Goal: Book appointment/travel/reservation

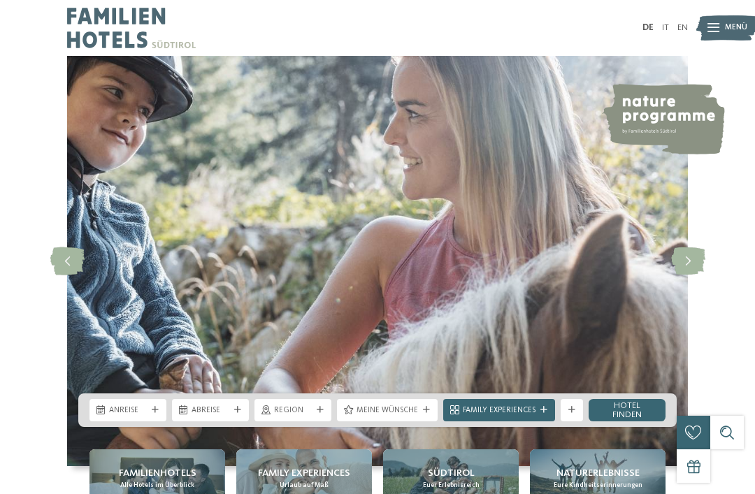
click at [138, 421] on div "Anreise" at bounding box center [127, 410] width 77 height 22
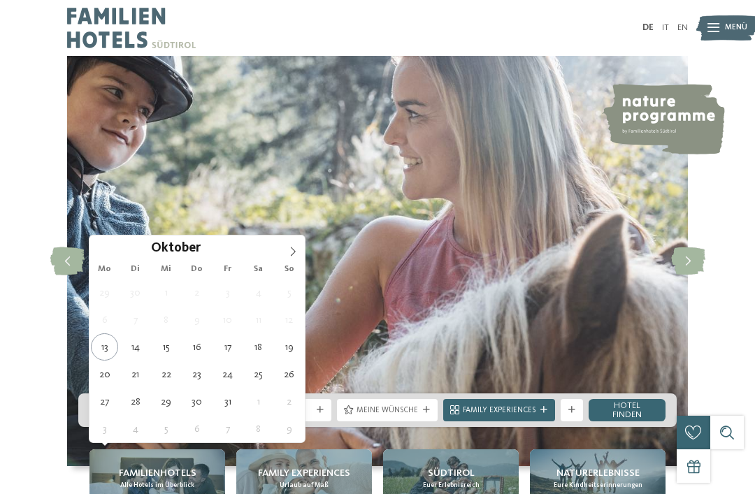
click at [301, 251] on span at bounding box center [293, 248] width 24 height 24
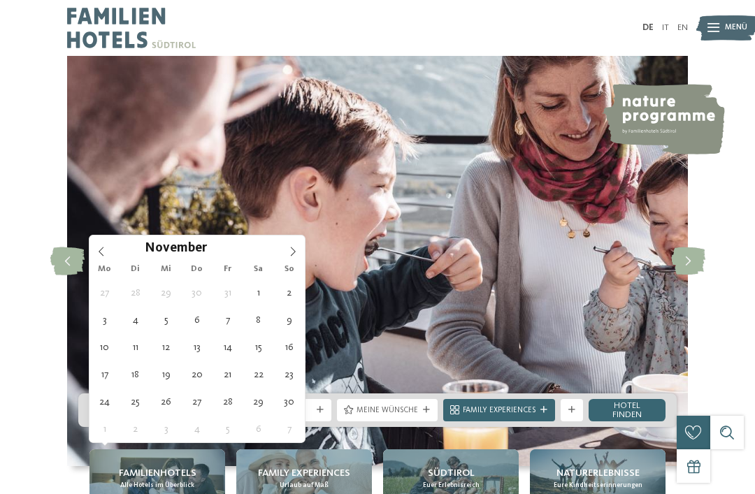
type div "08.11.2025"
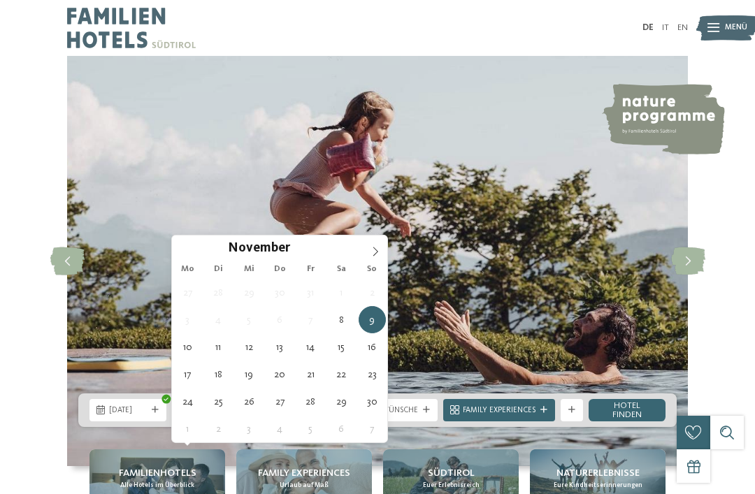
type div "16.11.2025"
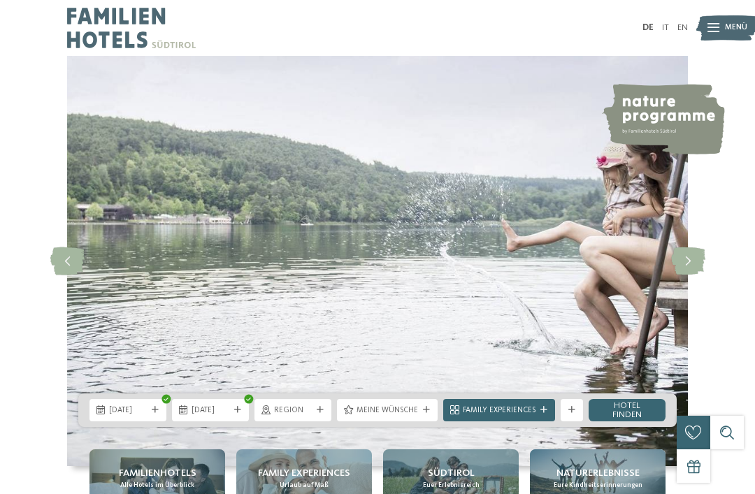
click at [323, 414] on icon at bounding box center [320, 410] width 7 height 7
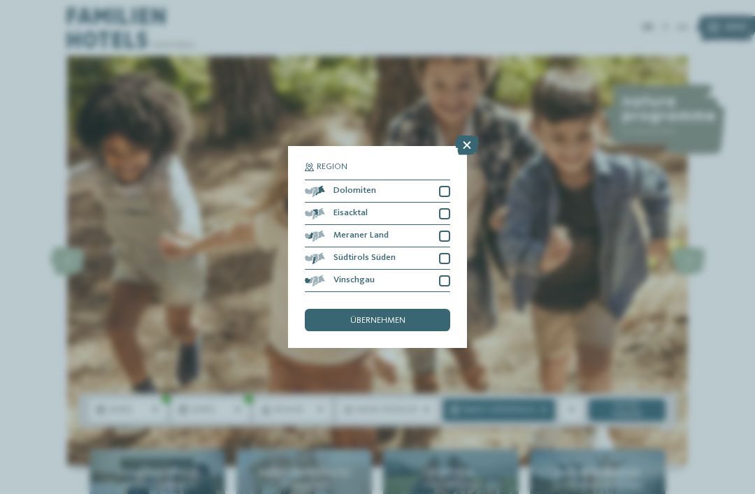
click at [443, 231] on div at bounding box center [444, 236] width 11 height 11
click at [443, 247] on div "Südtirols Süden" at bounding box center [377, 258] width 145 height 22
click at [448, 270] on div "Vinschgau" at bounding box center [377, 281] width 145 height 22
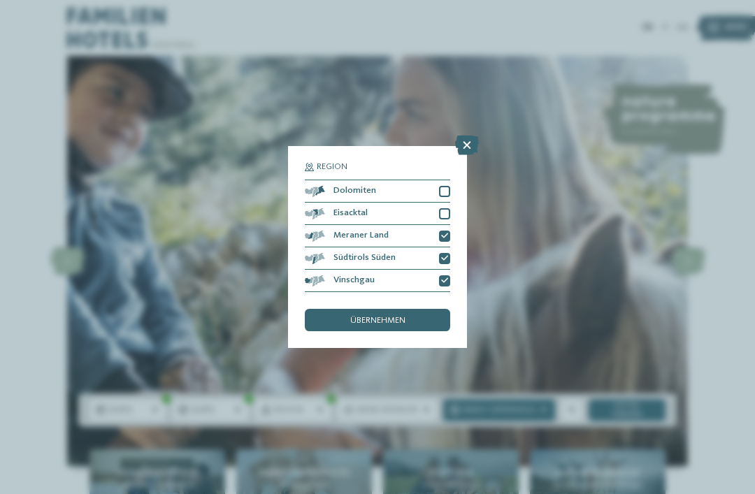
click at [442, 186] on div at bounding box center [444, 191] width 11 height 11
click at [442, 208] on div at bounding box center [444, 213] width 11 height 11
click at [421, 309] on div "übernehmen" at bounding box center [377, 320] width 145 height 22
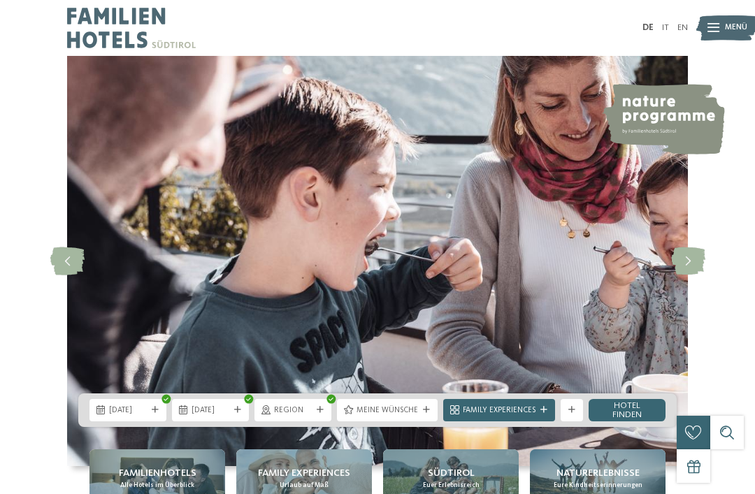
click at [401, 417] on span "Meine Wünsche" at bounding box center [387, 410] width 62 height 11
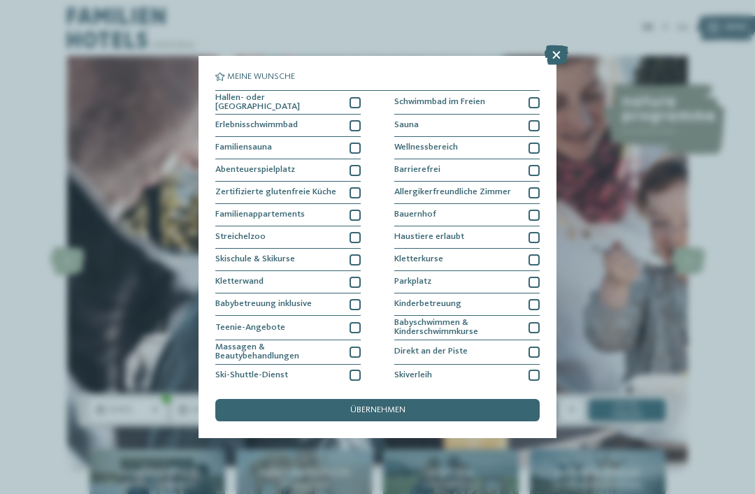
click at [349, 99] on div "Hallen- oder [GEOGRAPHIC_DATA]" at bounding box center [287, 103] width 145 height 24
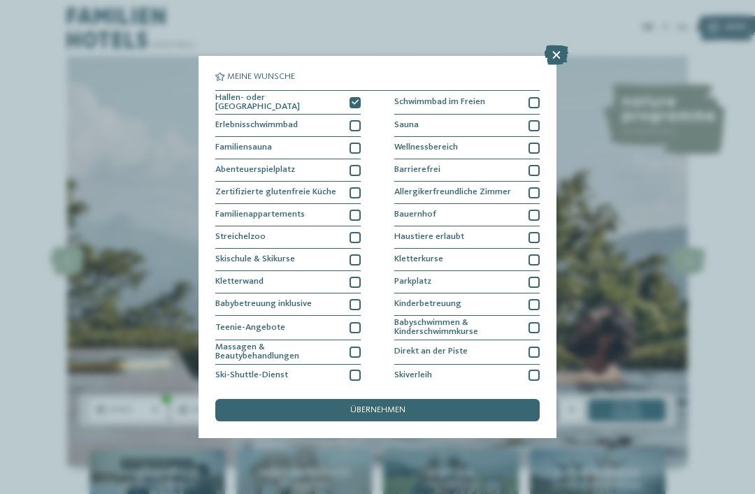
click at [359, 120] on div at bounding box center [354, 125] width 11 height 11
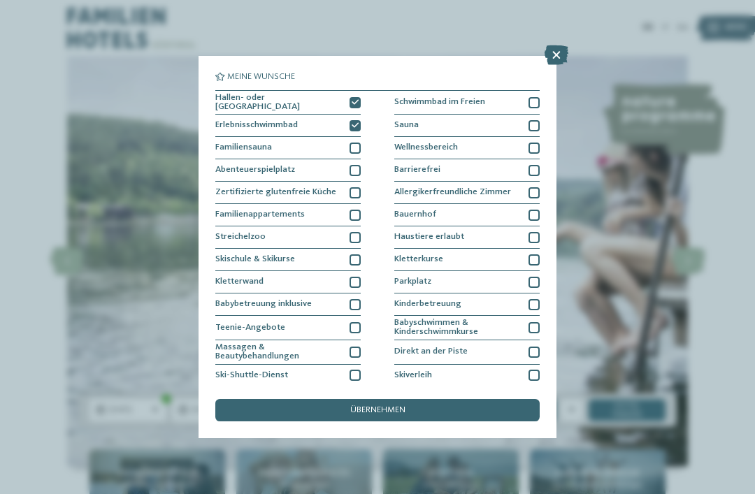
click at [526, 108] on div "Schwimmbad im Freien" at bounding box center [466, 103] width 145 height 24
click at [536, 127] on div at bounding box center [533, 125] width 11 height 11
click at [533, 148] on div at bounding box center [533, 148] width 11 height 11
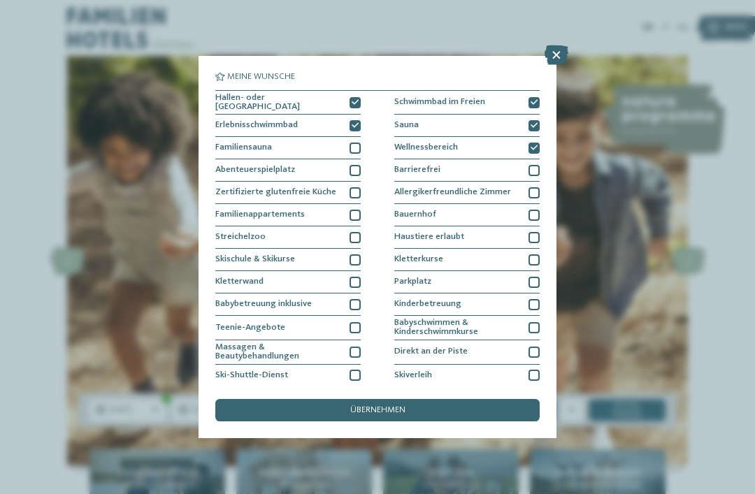
click at [493, 399] on div "übernehmen" at bounding box center [377, 410] width 324 height 22
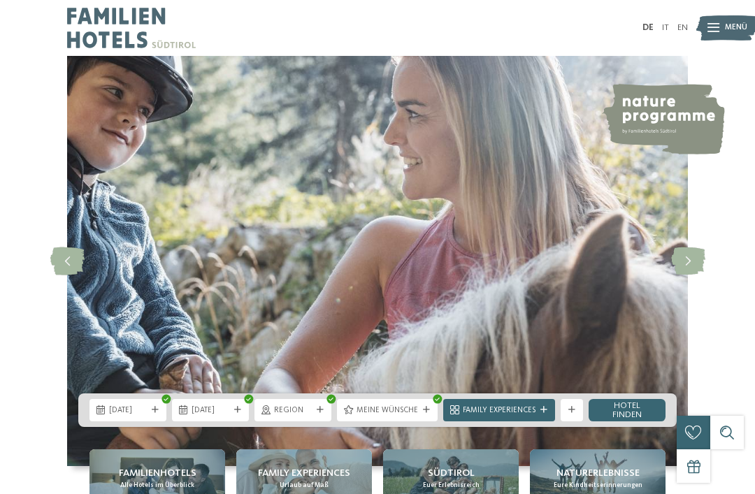
click at [531, 417] on span "Family Experiences" at bounding box center [499, 410] width 73 height 11
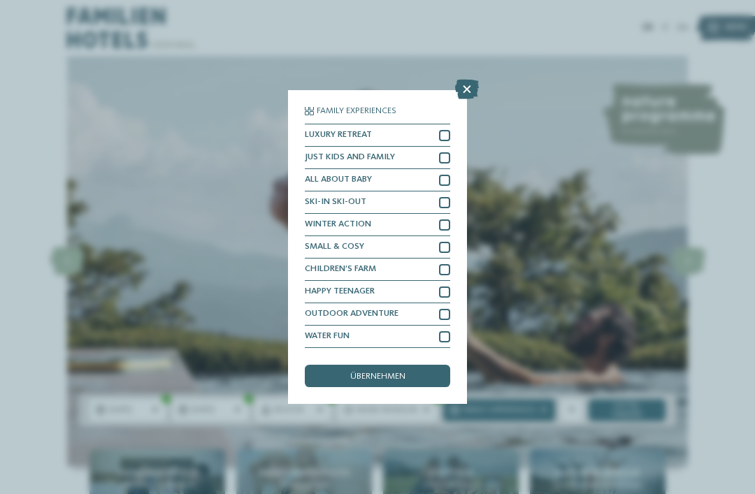
click at [447, 175] on div at bounding box center [444, 180] width 11 height 11
click at [424, 365] on div "übernehmen" at bounding box center [377, 376] width 145 height 22
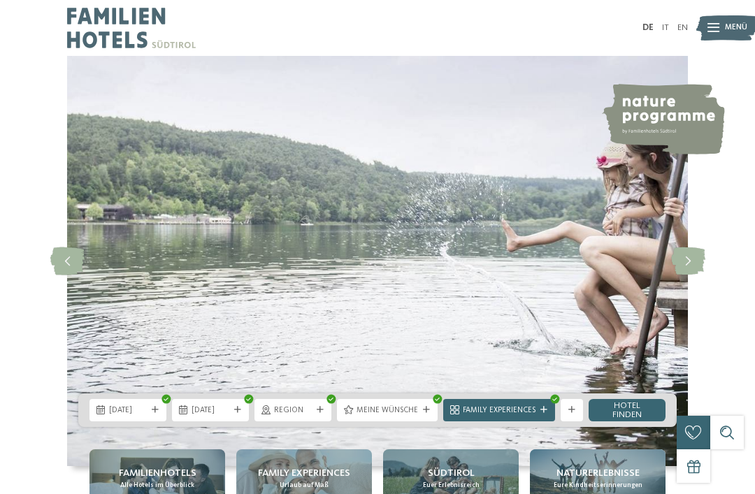
click at [620, 421] on link "Hotel finden" at bounding box center [627, 410] width 77 height 22
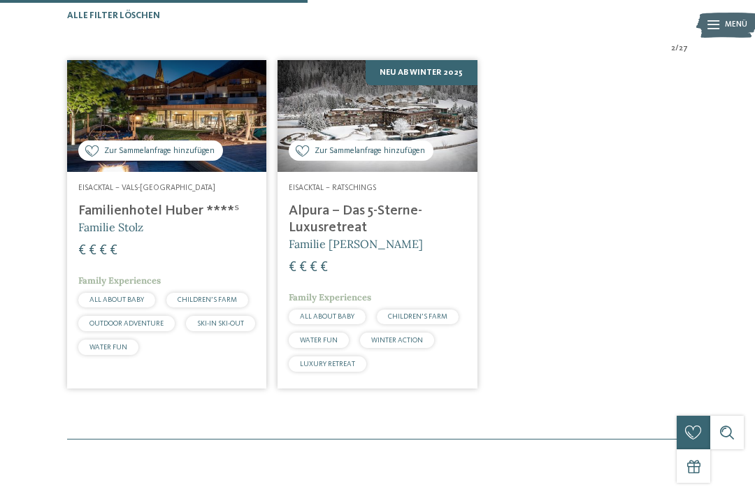
scroll to position [399, 0]
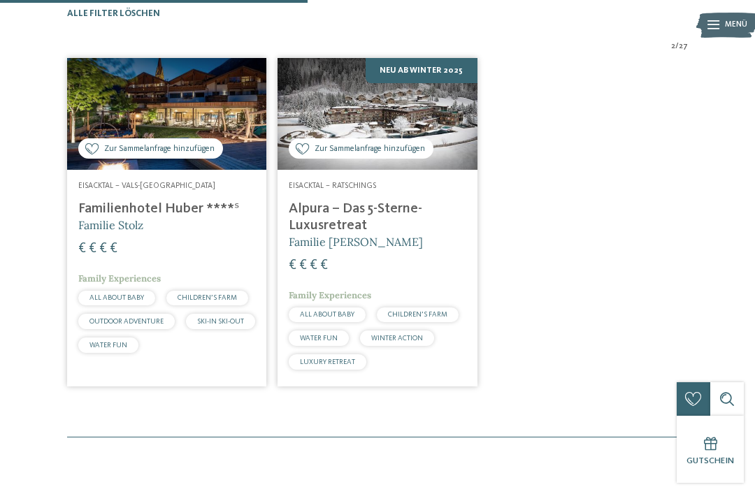
click at [124, 217] on h4 "Familienhotel Huber ****ˢ" at bounding box center [166, 209] width 177 height 17
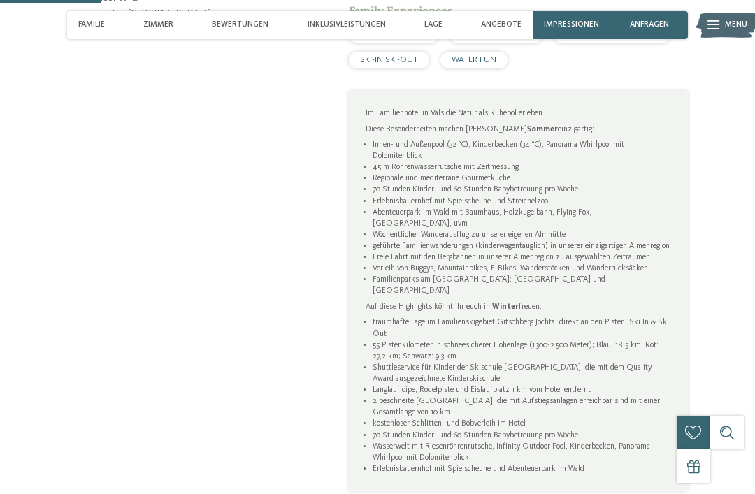
scroll to position [625, 0]
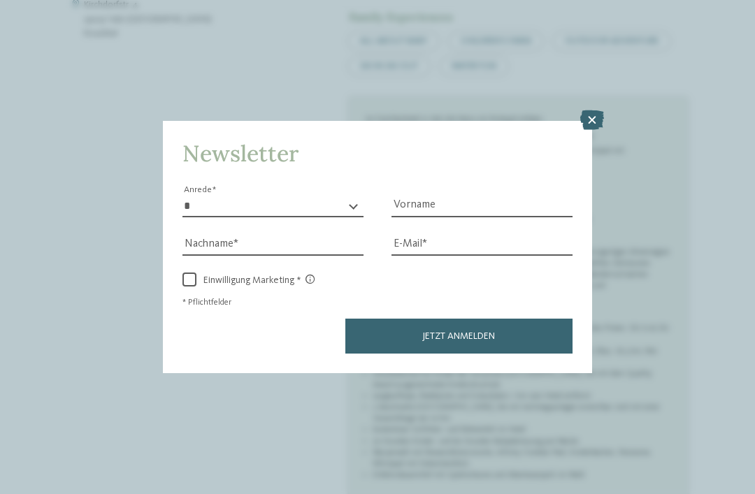
click at [596, 110] on icon at bounding box center [592, 120] width 24 height 20
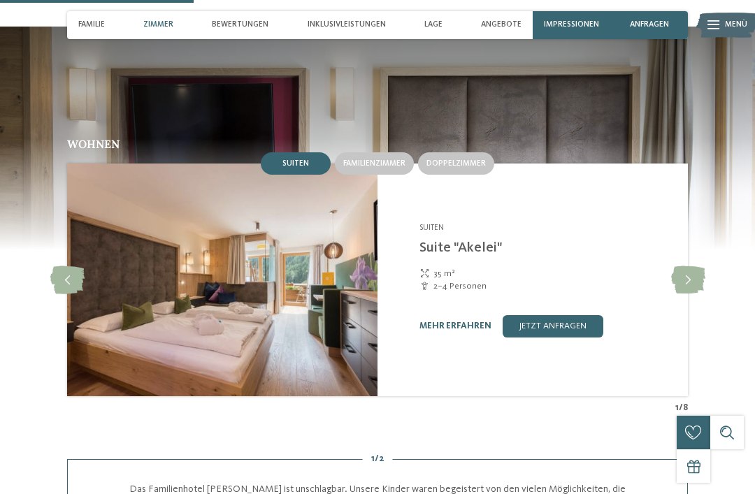
scroll to position [1204, 0]
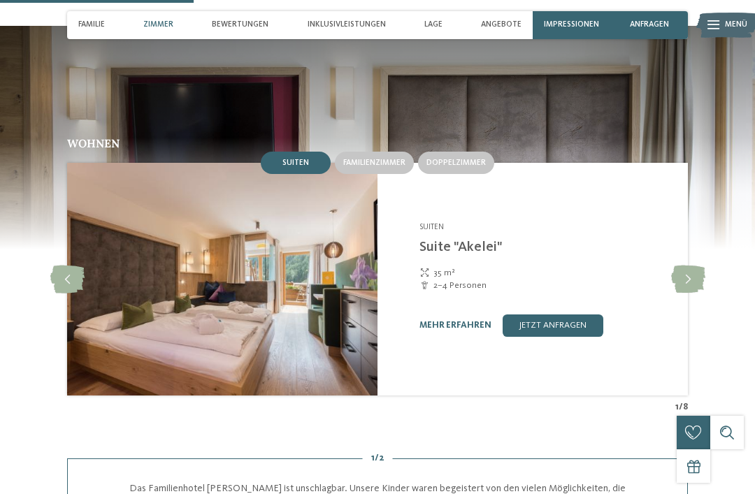
click at [690, 266] on icon at bounding box center [688, 280] width 34 height 28
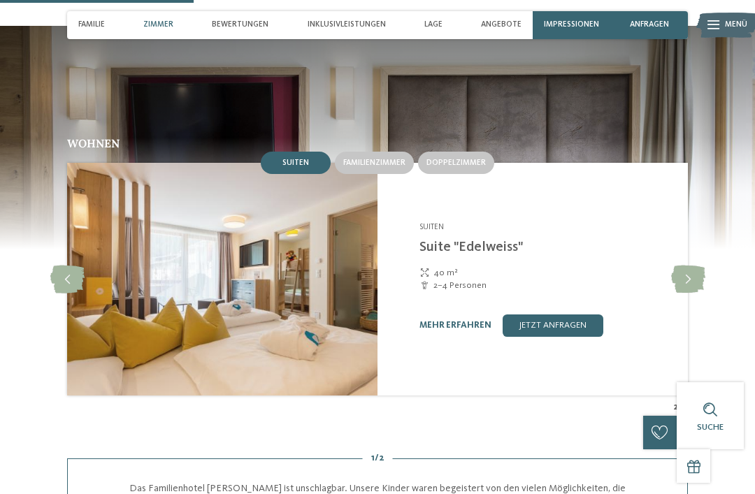
click at [682, 266] on icon at bounding box center [688, 280] width 34 height 28
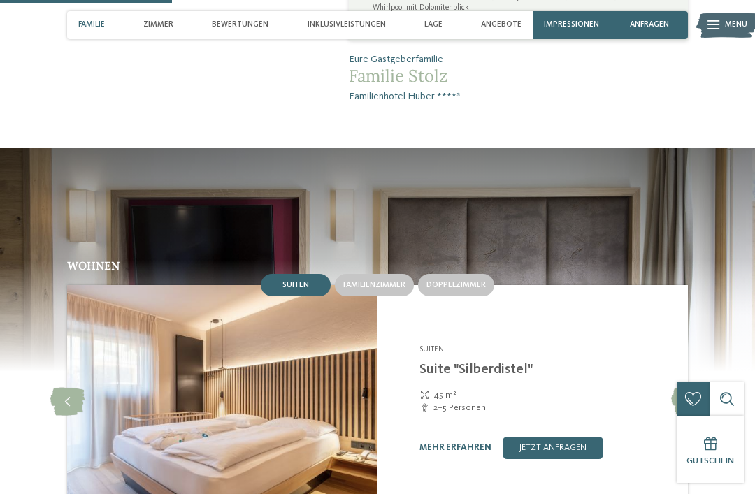
scroll to position [1070, 0]
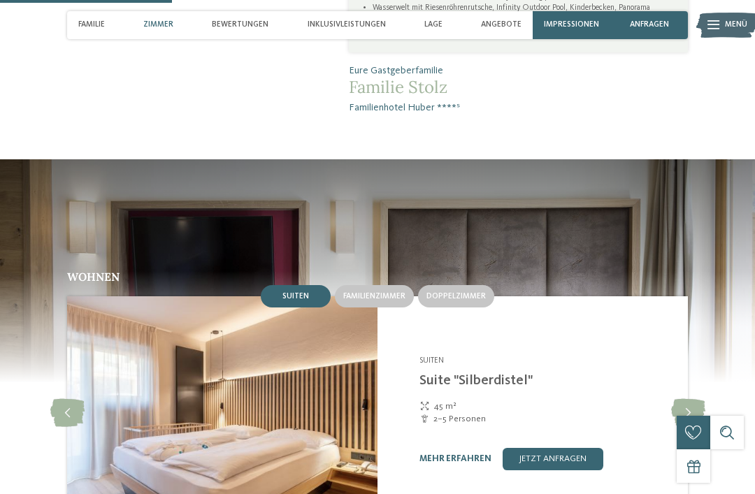
click at [377, 292] on span "Familienzimmer" at bounding box center [374, 296] width 62 height 8
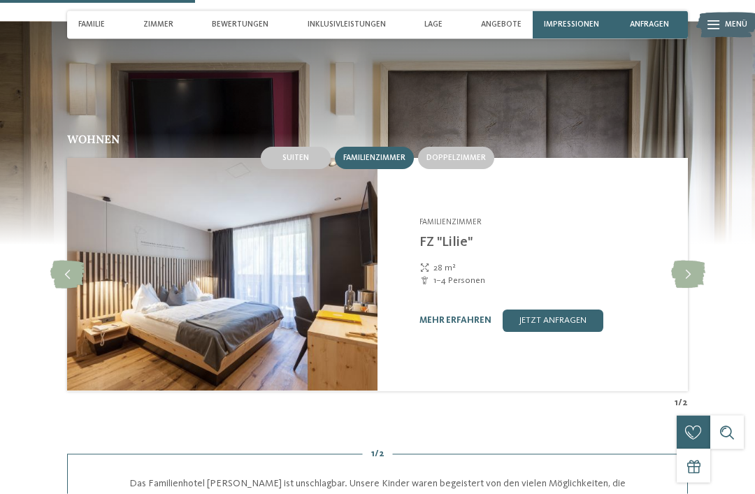
scroll to position [1208, 0]
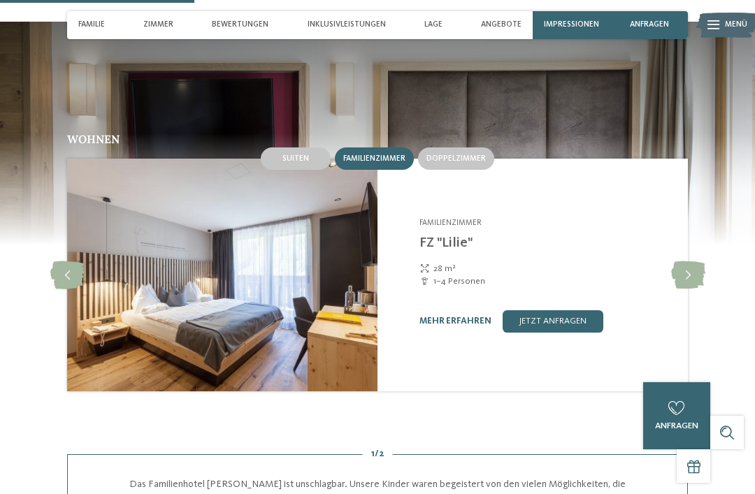
click at [691, 261] on icon at bounding box center [688, 275] width 34 height 28
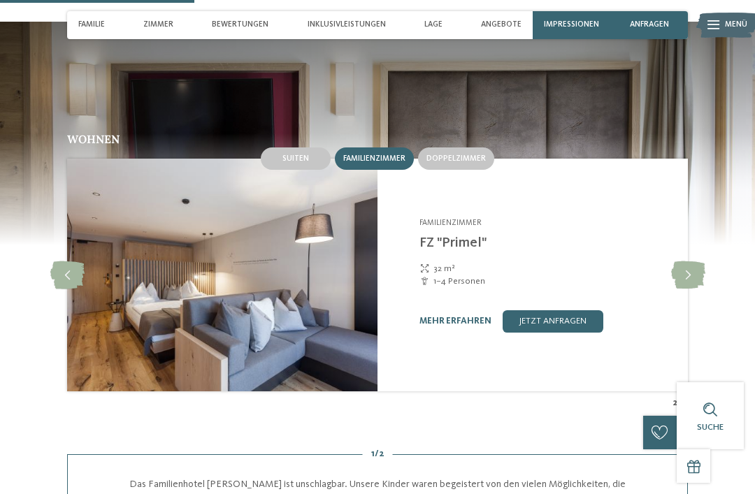
click at [692, 261] on icon at bounding box center [688, 275] width 34 height 28
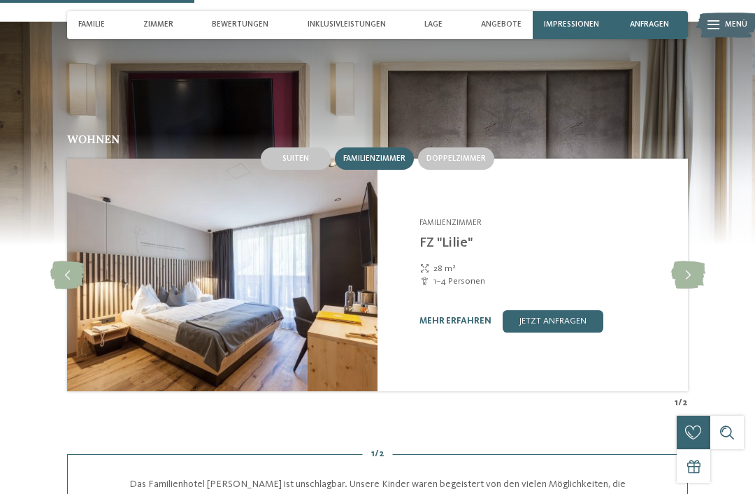
click at [684, 261] on icon at bounding box center [688, 275] width 34 height 28
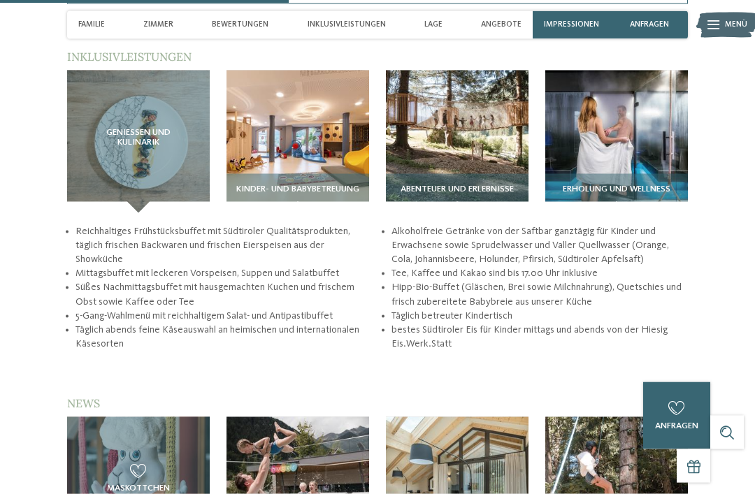
scroll to position [1802, 0]
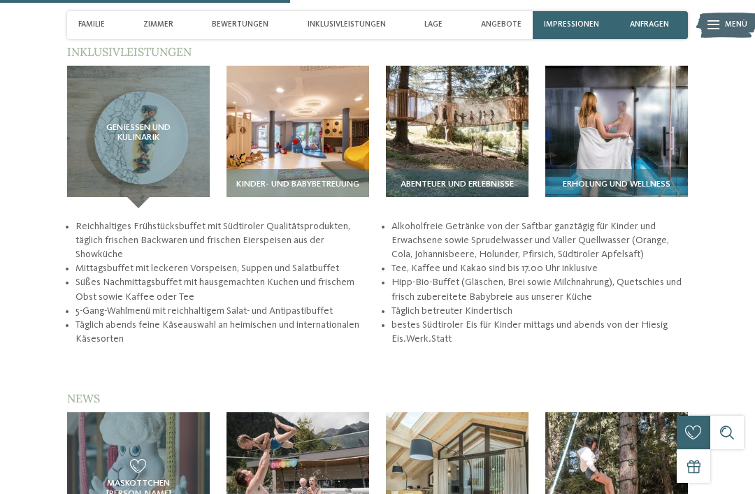
click at [301, 106] on img at bounding box center [297, 137] width 143 height 143
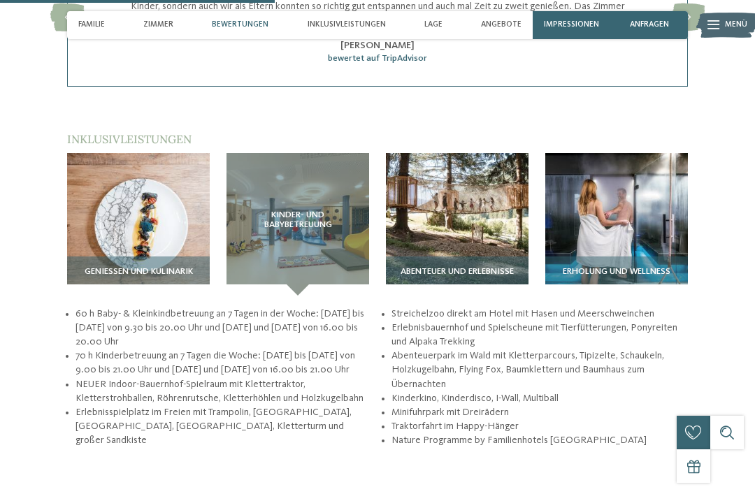
scroll to position [1714, 0]
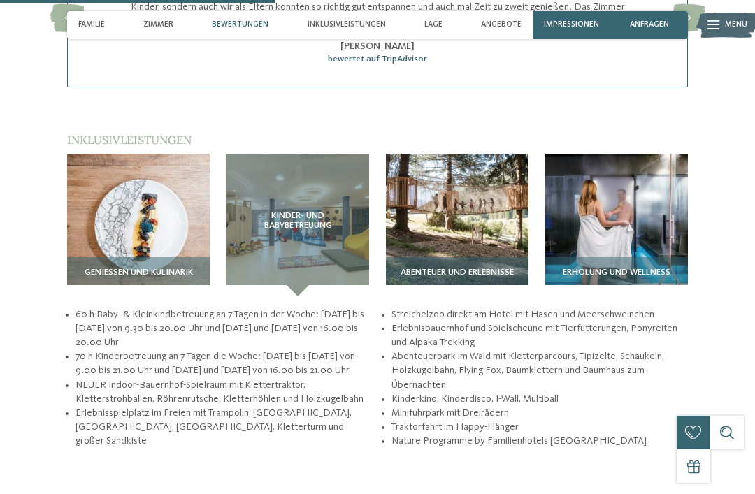
click at [475, 208] on img at bounding box center [457, 225] width 143 height 143
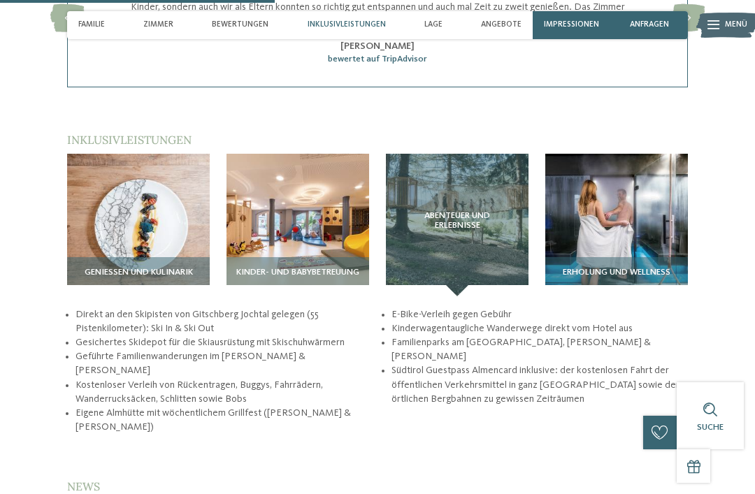
click at [640, 183] on img at bounding box center [616, 225] width 143 height 143
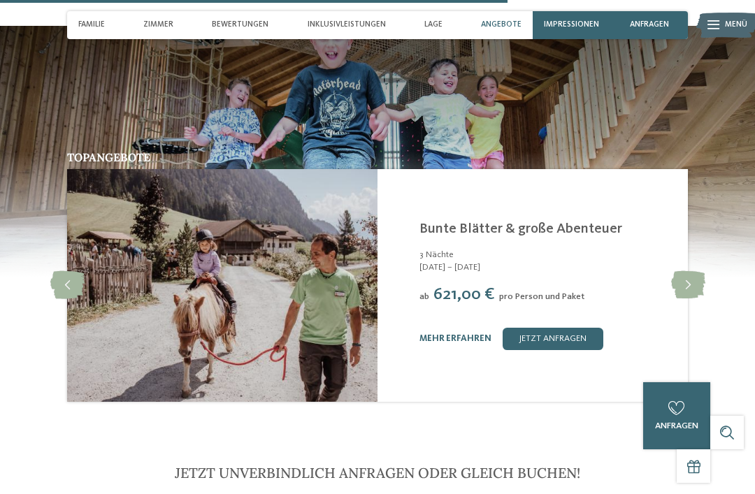
scroll to position [3136, 0]
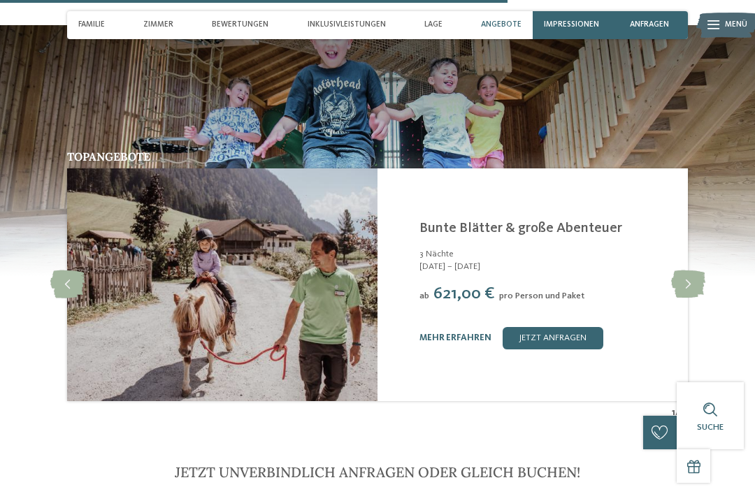
click at [686, 271] on icon at bounding box center [688, 285] width 34 height 28
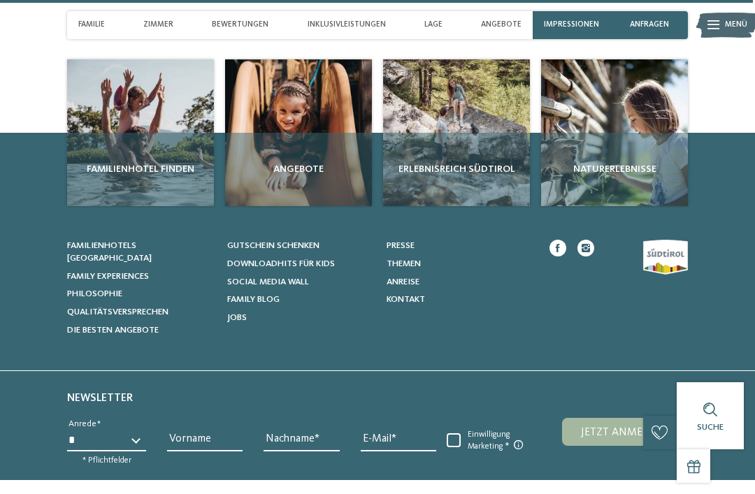
scroll to position [4676, 0]
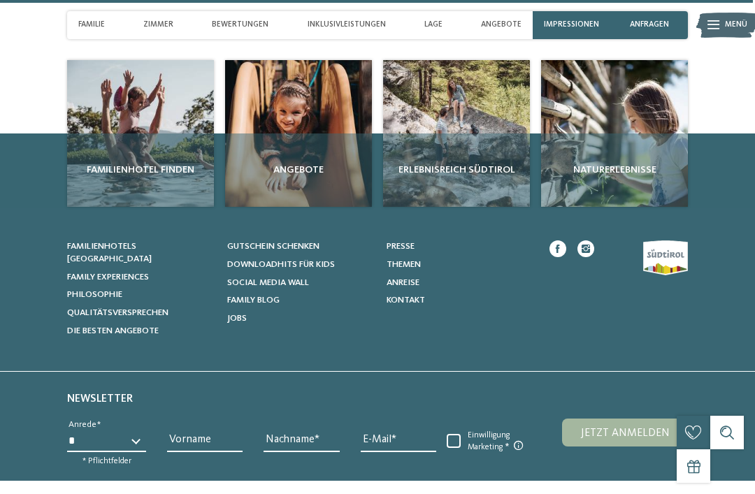
click at [90, 326] on span "Die besten Angebote" at bounding box center [113, 330] width 92 height 9
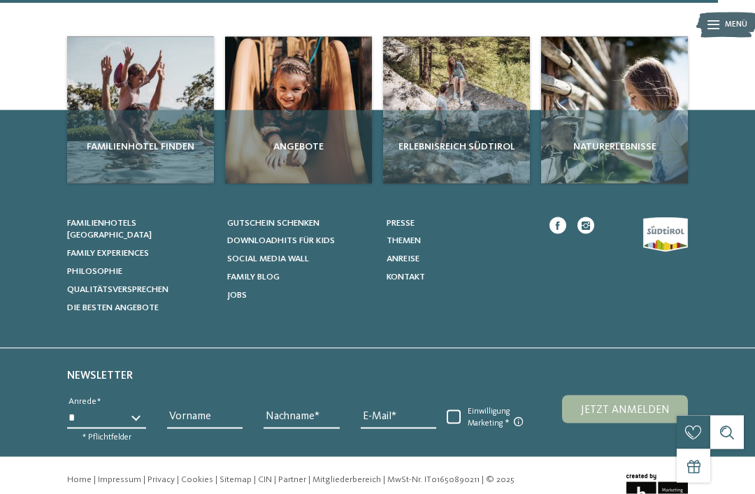
scroll to position [949, 0]
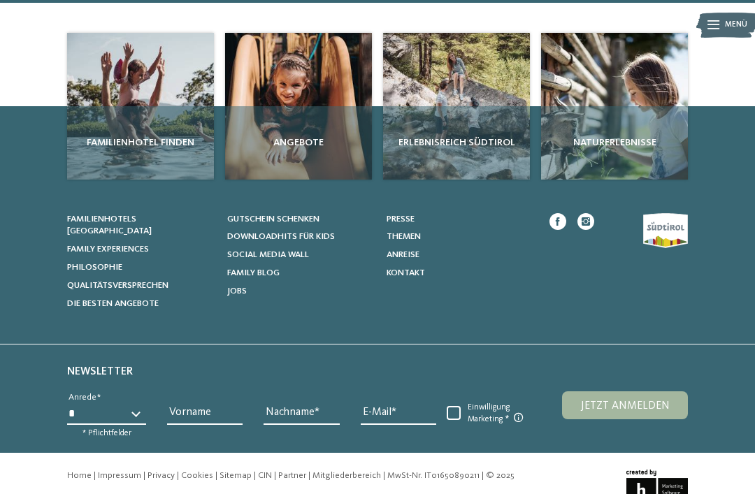
click at [94, 263] on span "Philosophie" at bounding box center [94, 267] width 55 height 9
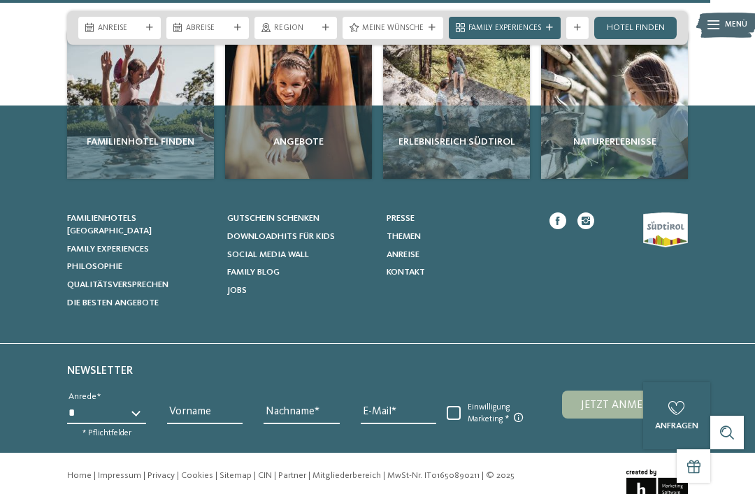
scroll to position [1924, 0]
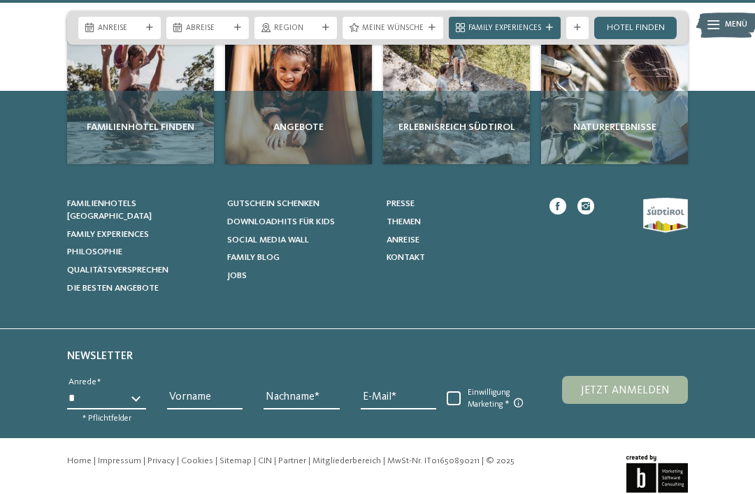
click at [158, 456] on link "Privacy" at bounding box center [160, 460] width 27 height 9
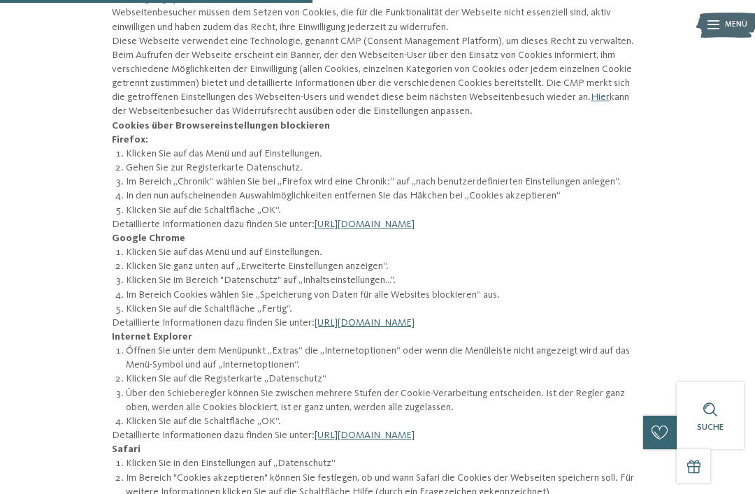
scroll to position [1422, 0]
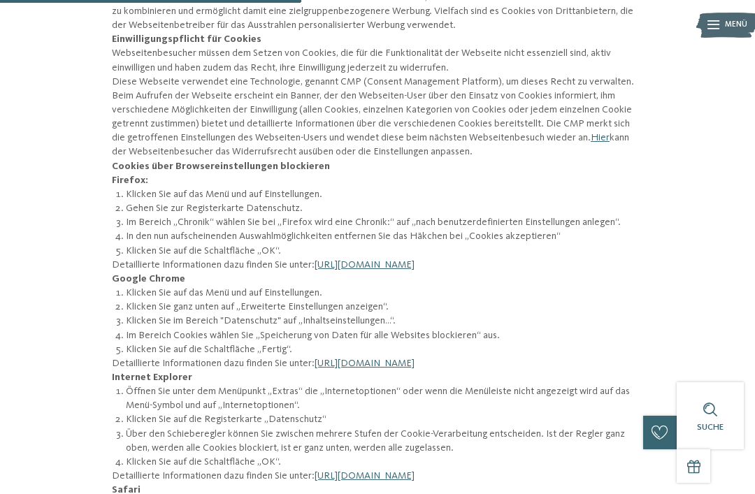
click at [721, 19] on img at bounding box center [727, 25] width 62 height 31
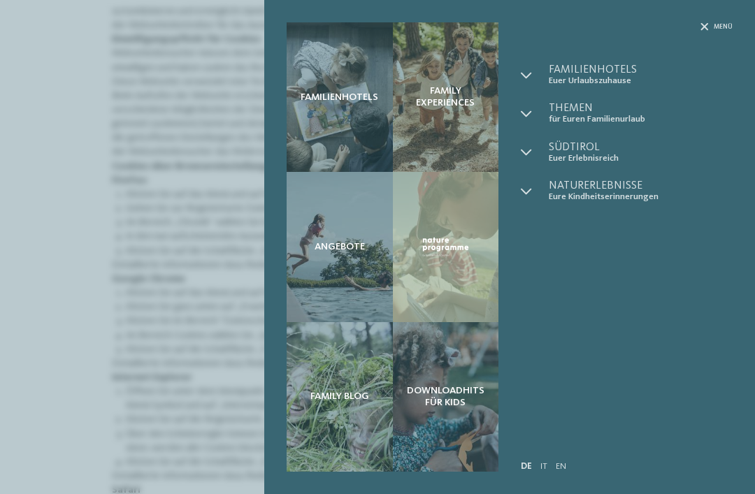
click at [355, 264] on div "Angebote" at bounding box center [340, 247] width 106 height 150
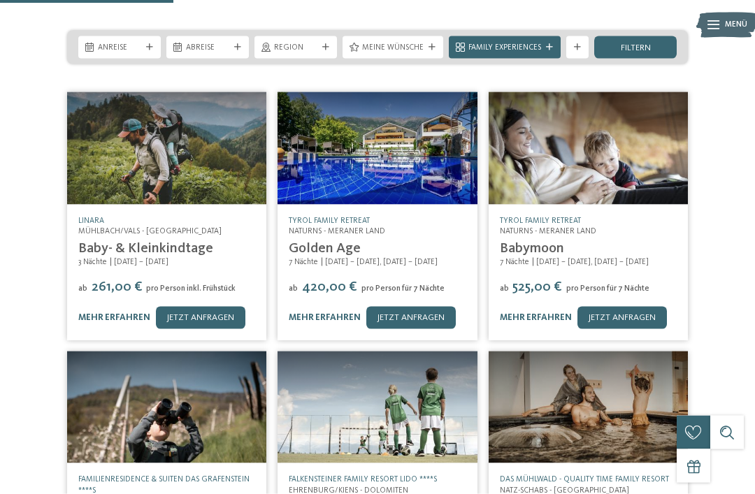
scroll to position [219, 0]
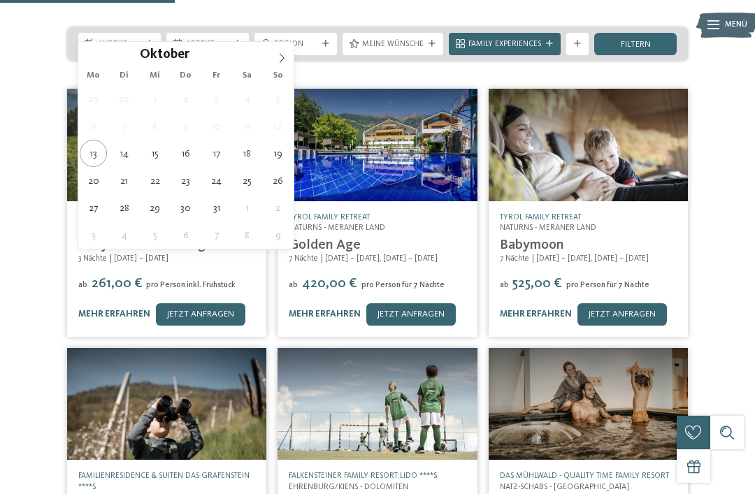
click at [284, 59] on icon at bounding box center [282, 58] width 10 height 10
type div "[DATE]"
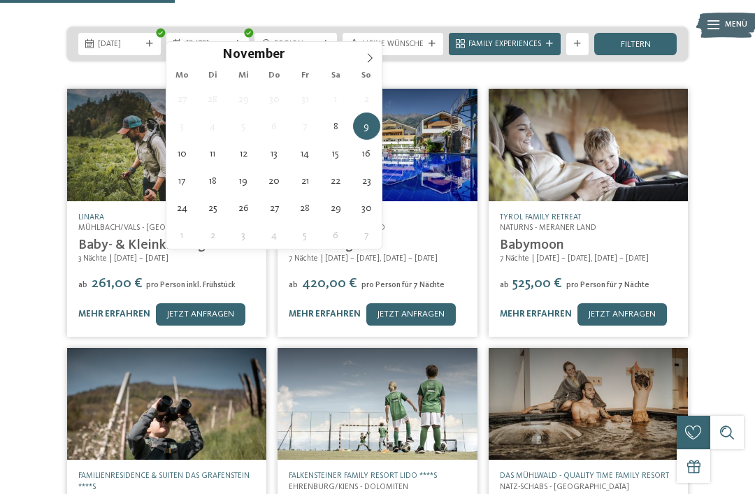
type div "[DATE]"
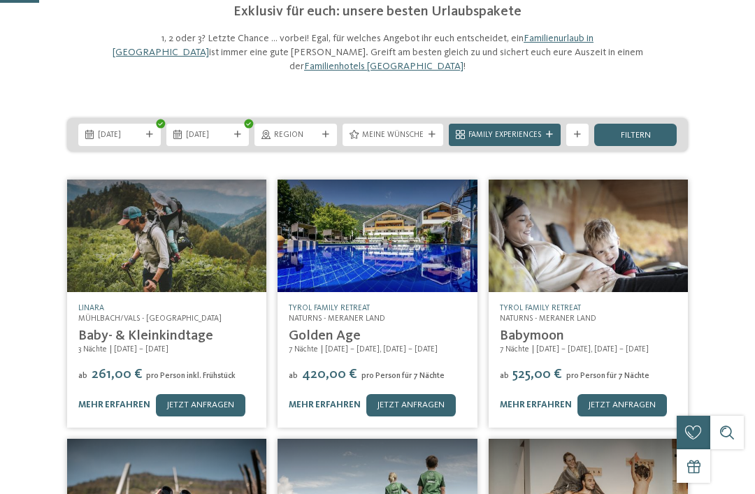
scroll to position [0, 0]
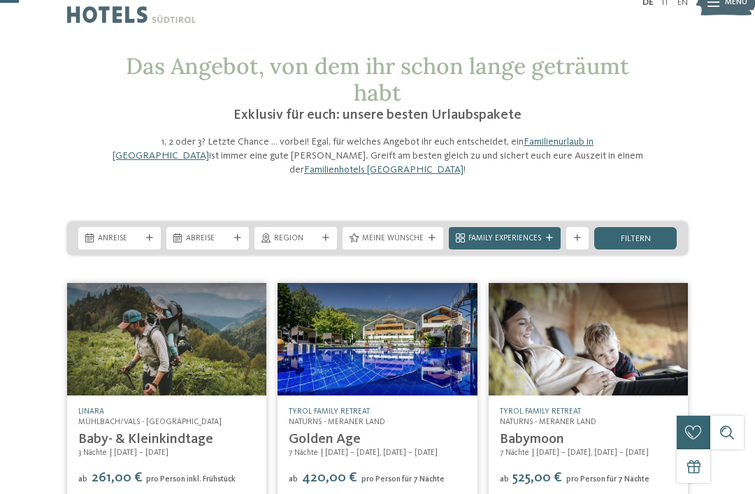
scroll to position [24, 0]
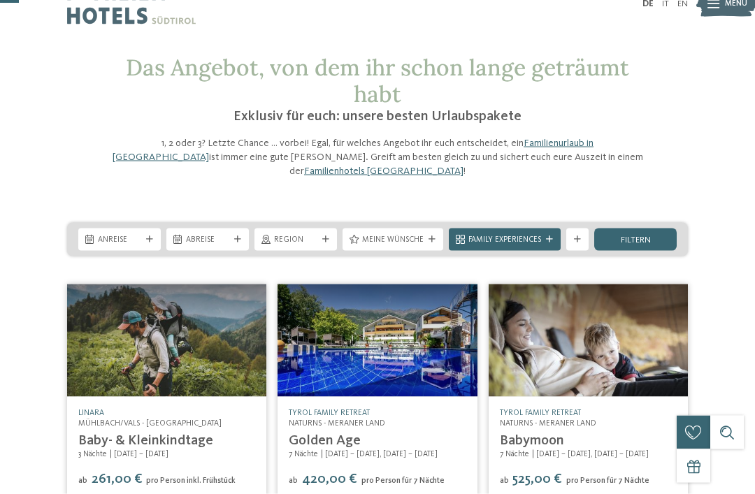
click at [136, 229] on div "Anreise" at bounding box center [119, 240] width 82 height 22
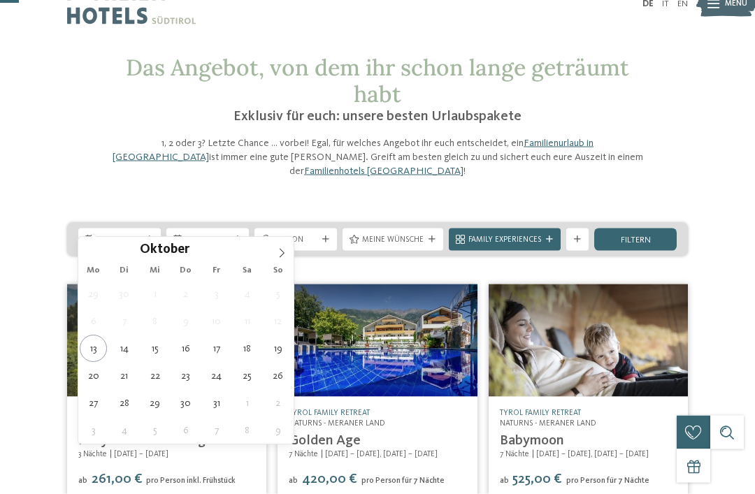
scroll to position [24, 0]
click at [291, 252] on span at bounding box center [282, 249] width 24 height 24
type div "[DATE]"
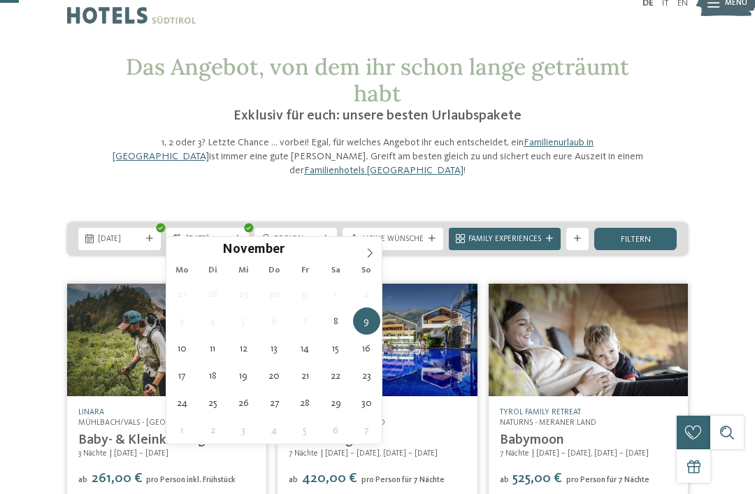
type div "[DATE]"
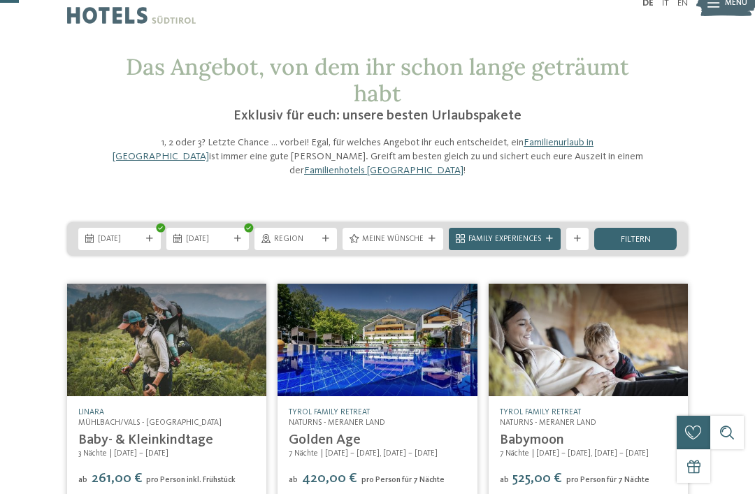
click at [324, 231] on div "Region" at bounding box center [295, 239] width 82 height 22
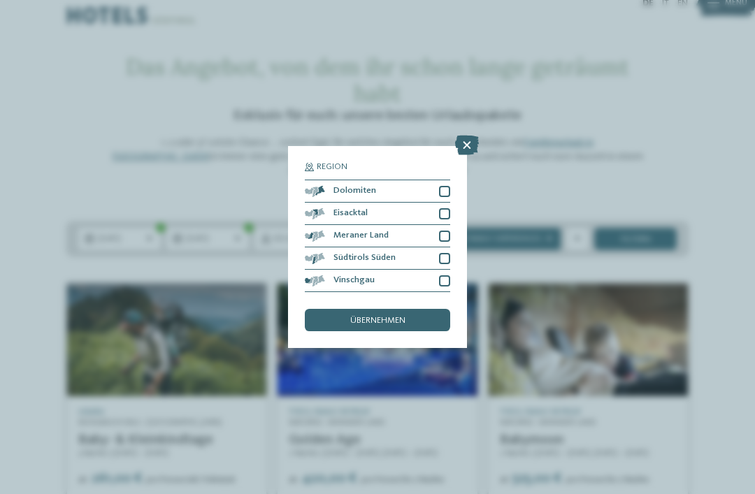
click at [444, 186] on div at bounding box center [444, 191] width 11 height 11
click at [447, 208] on div at bounding box center [444, 213] width 11 height 11
click at [449, 231] on div at bounding box center [444, 236] width 11 height 11
click at [447, 253] on div at bounding box center [444, 258] width 11 height 11
click at [447, 270] on div "Vinschgau" at bounding box center [377, 281] width 145 height 22
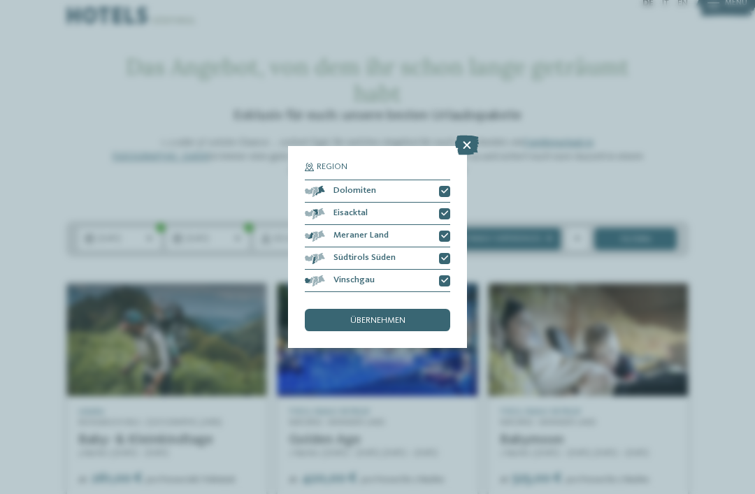
click at [418, 309] on div "übernehmen" at bounding box center [377, 320] width 145 height 22
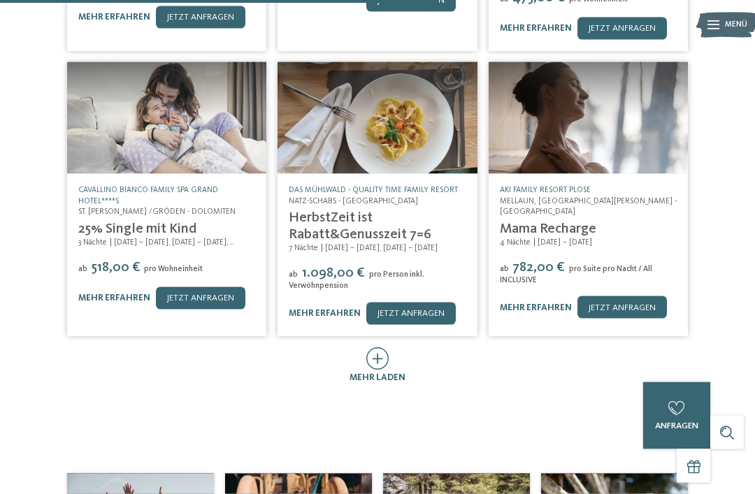
scroll to position [601, 0]
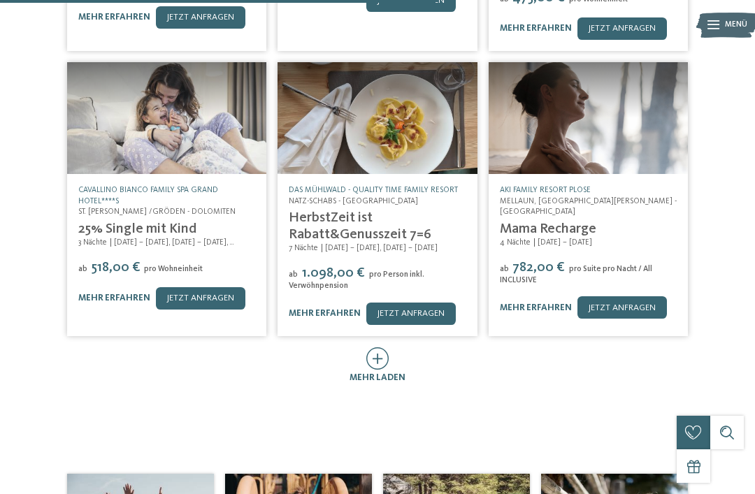
click at [374, 373] on span "mehr laden" at bounding box center [377, 377] width 56 height 9
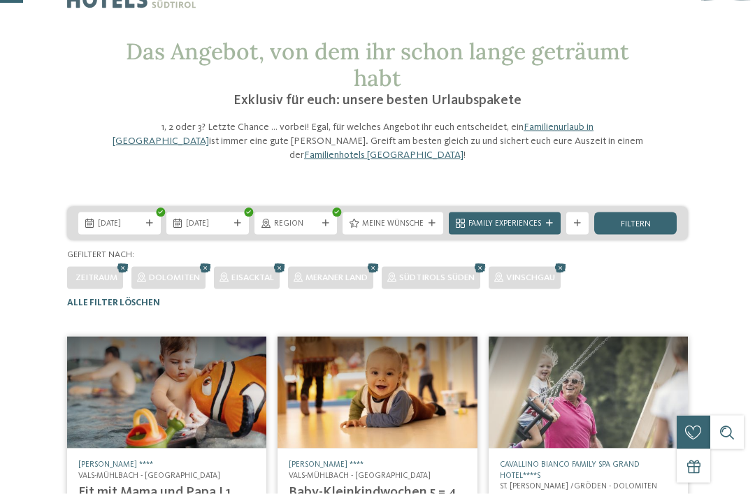
scroll to position [42, 0]
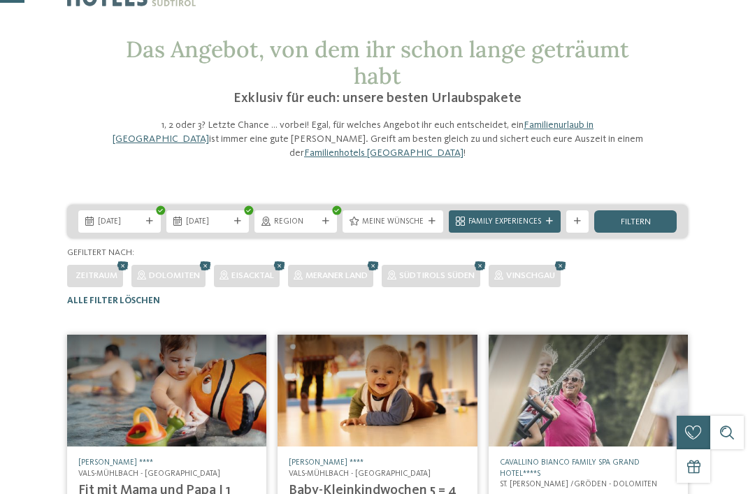
click at [563, 259] on icon at bounding box center [560, 266] width 17 height 15
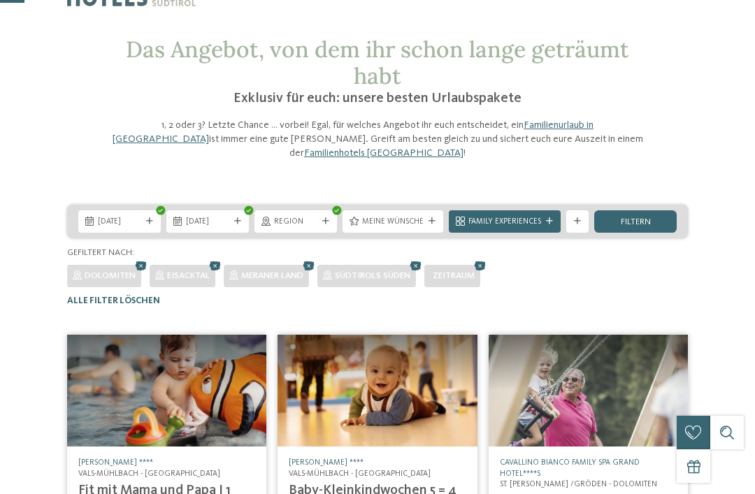
scroll to position [273, 0]
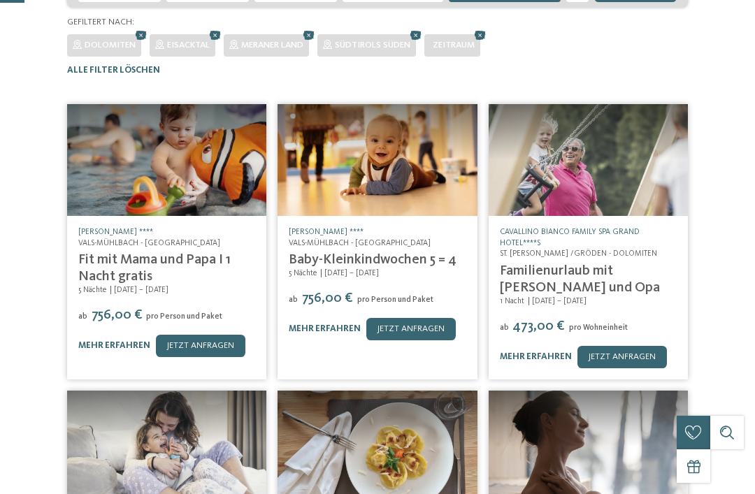
click at [488, 28] on icon at bounding box center [480, 35] width 17 height 15
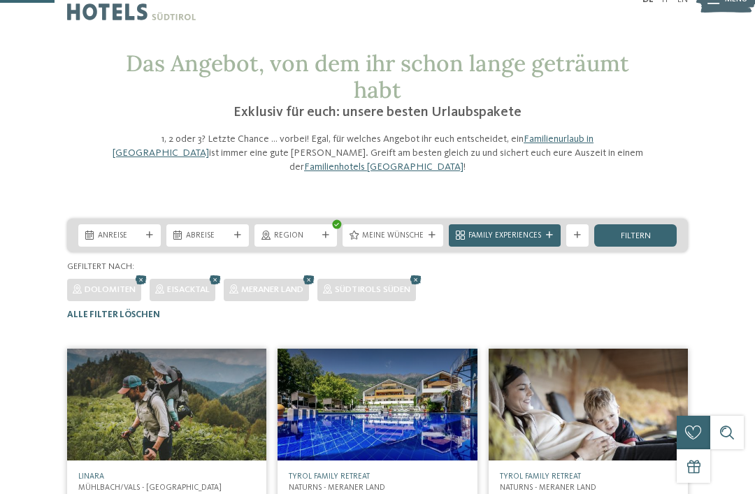
scroll to position [0, 0]
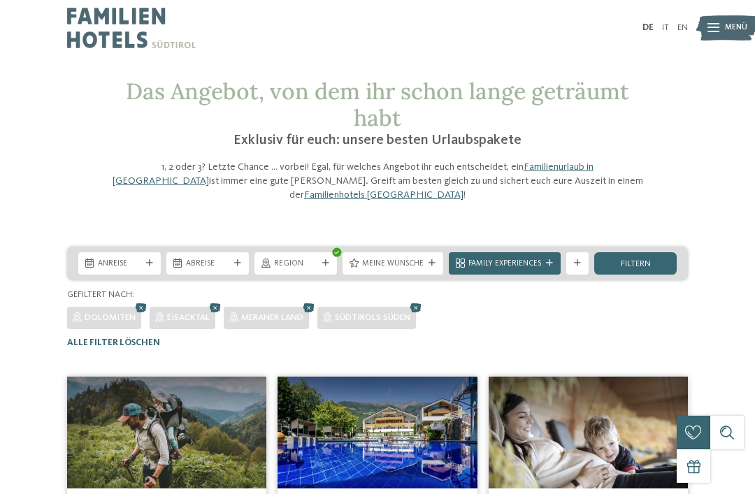
click at [420, 301] on icon at bounding box center [416, 308] width 17 height 15
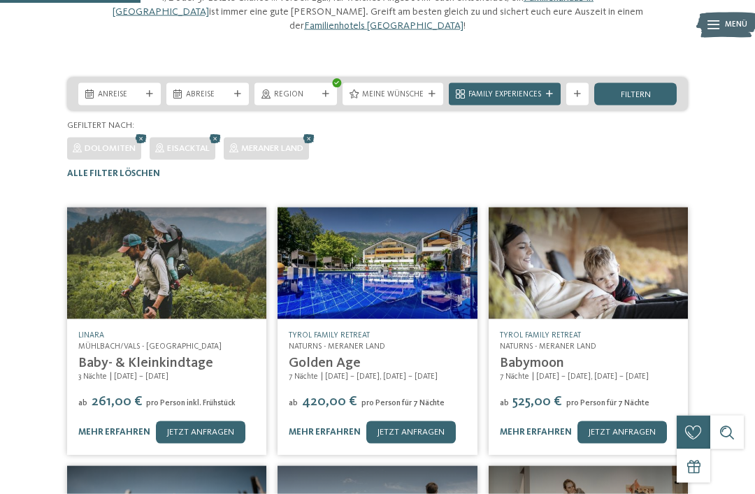
scroll to position [164, 0]
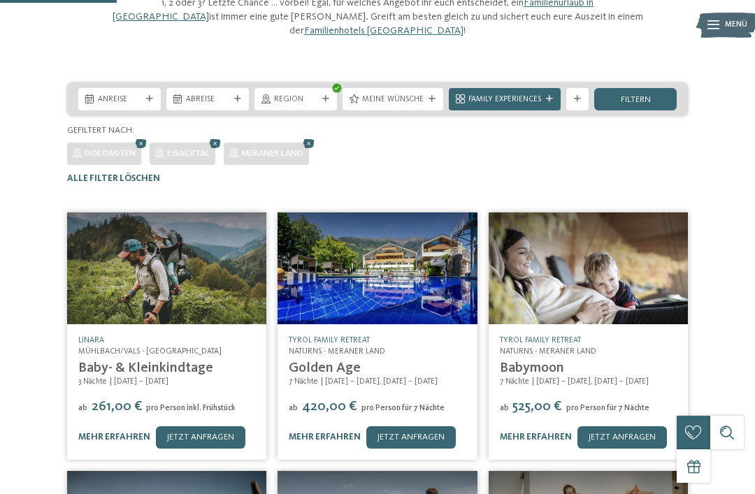
click at [311, 136] on icon at bounding box center [309, 143] width 17 height 15
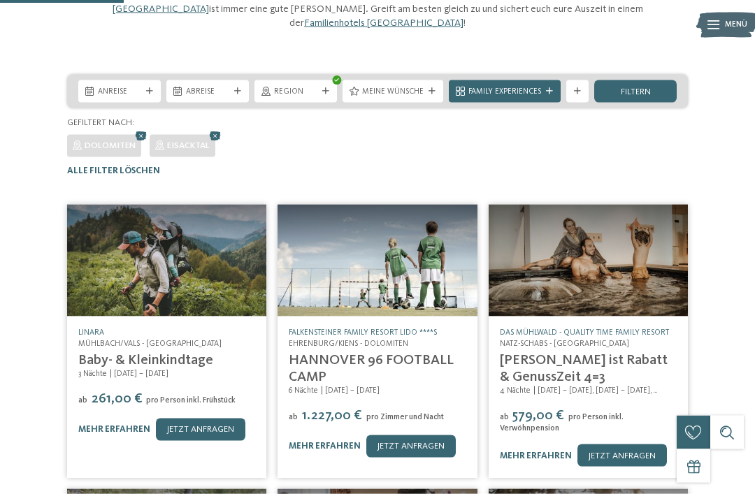
scroll to position [169, 0]
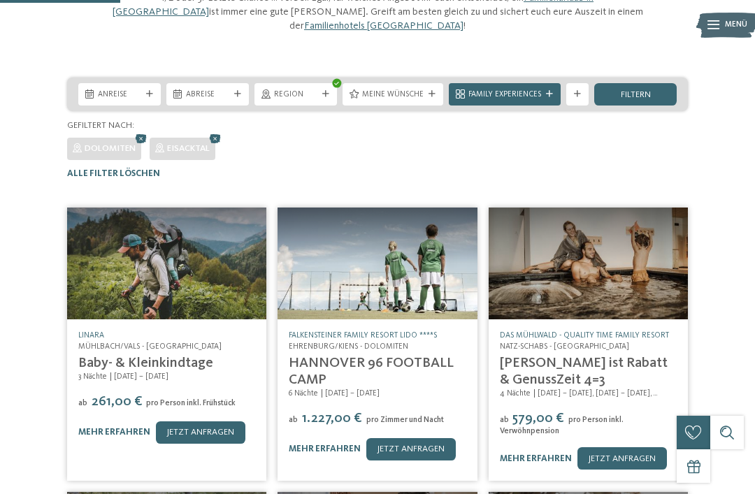
click at [219, 131] on icon at bounding box center [215, 138] width 17 height 15
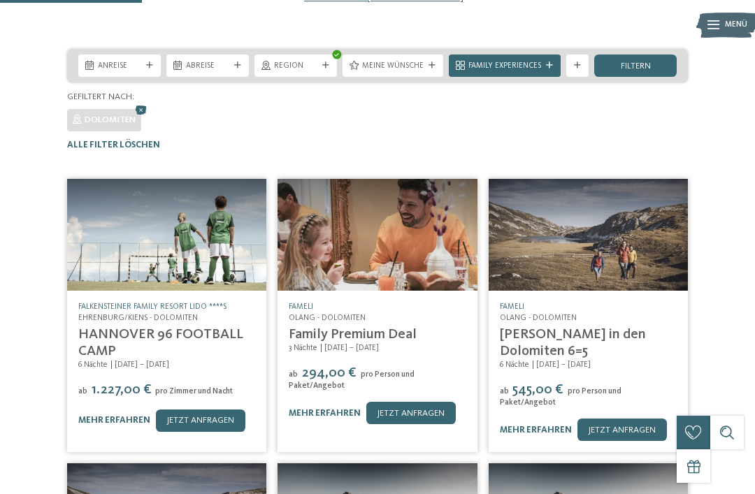
scroll to position [199, 0]
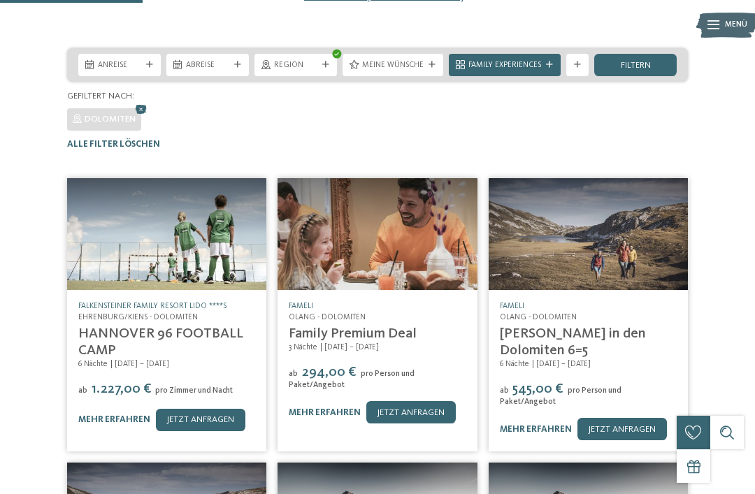
click at [139, 102] on icon at bounding box center [141, 109] width 17 height 15
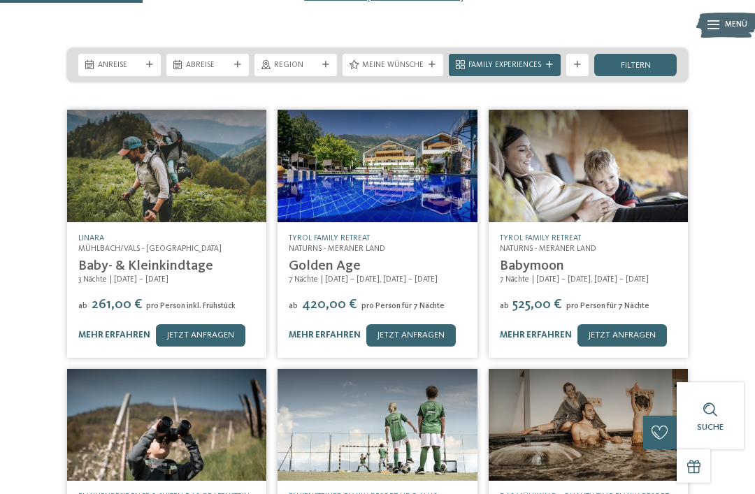
scroll to position [211, 0]
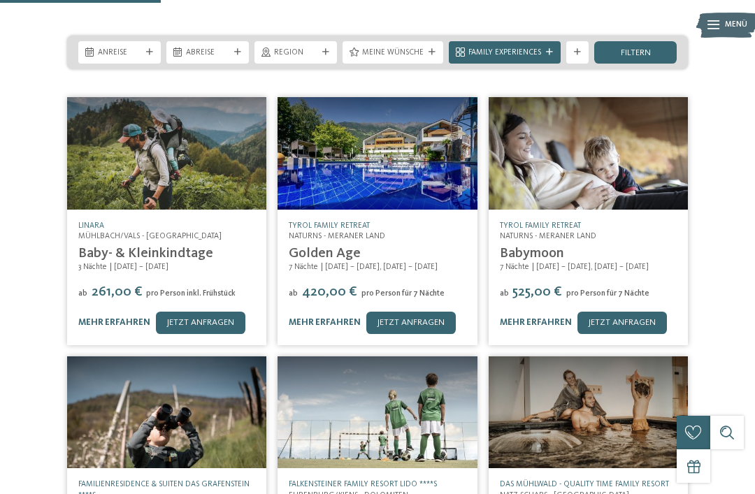
click at [729, 430] on div "Suche" at bounding box center [727, 433] width 34 height 34
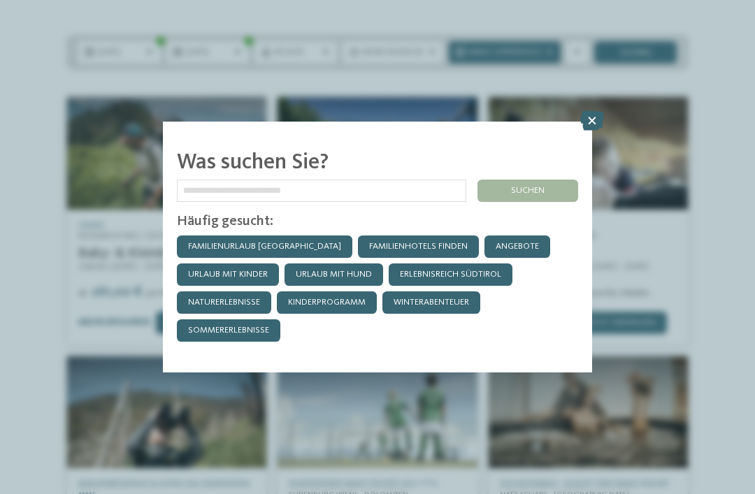
click at [586, 111] on icon at bounding box center [592, 121] width 24 height 20
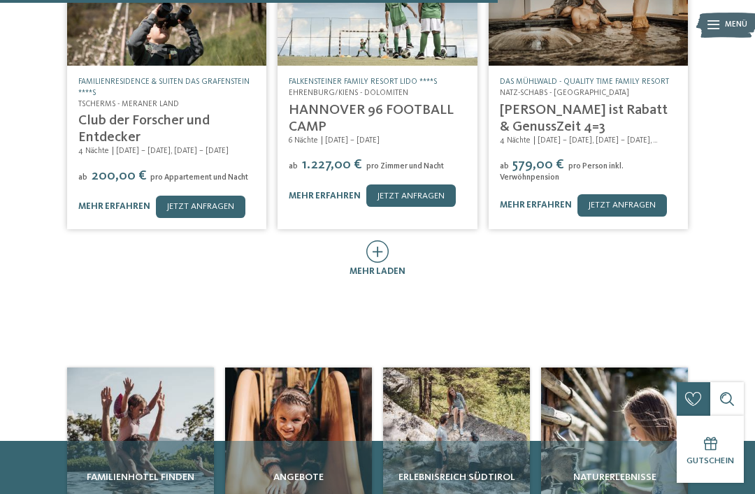
scroll to position [612, 0]
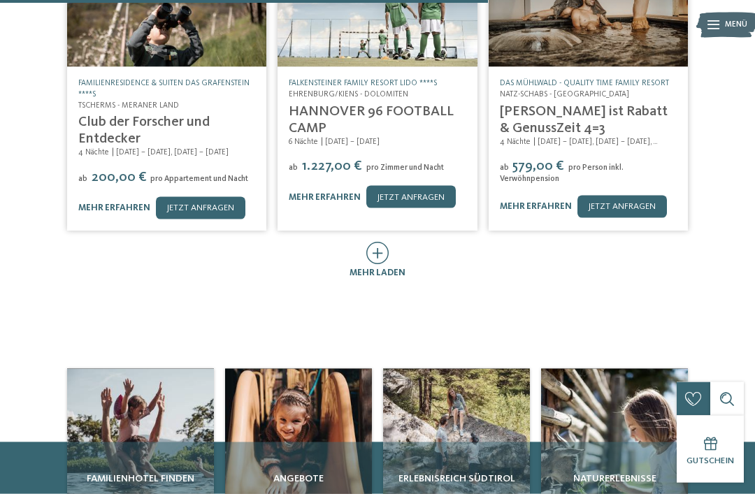
click at [386, 242] on icon at bounding box center [377, 253] width 23 height 22
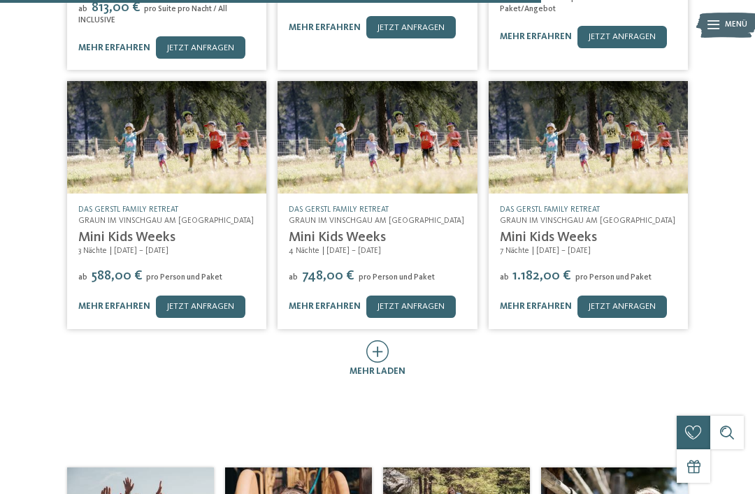
scroll to position [1136, 0]
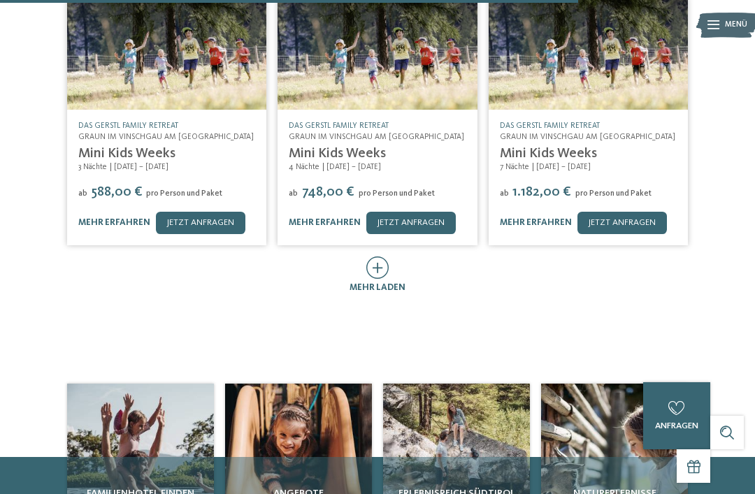
click at [378, 257] on icon at bounding box center [377, 268] width 23 height 22
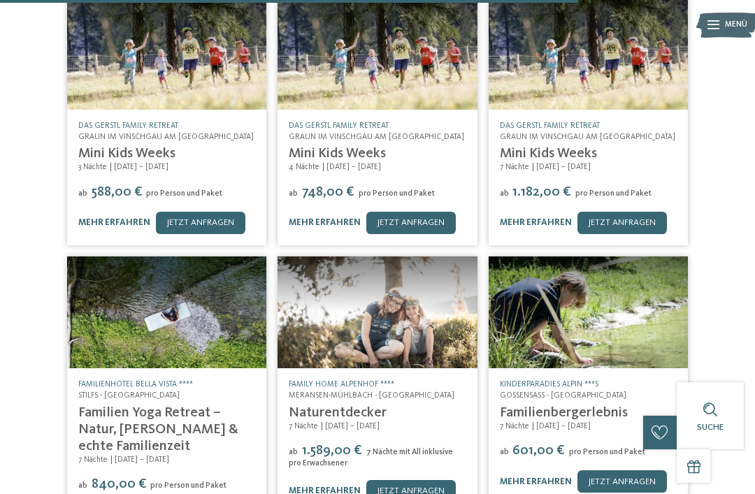
click at [709, 245] on div "[PERSON_NAME][GEOGRAPHIC_DATA]/[GEOGRAPHIC_DATA] - [GEOGRAPHIC_DATA] Baby- & Kl…" at bounding box center [377, 19] width 755 height 1705
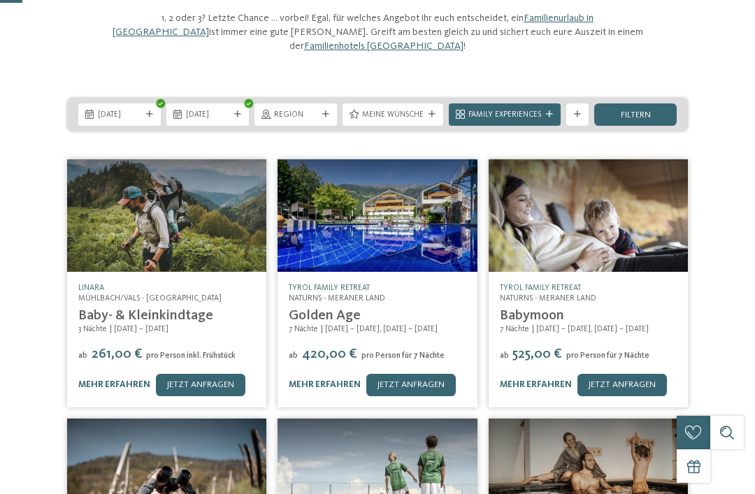
scroll to position [0, 0]
